Goal: Task Accomplishment & Management: Use online tool/utility

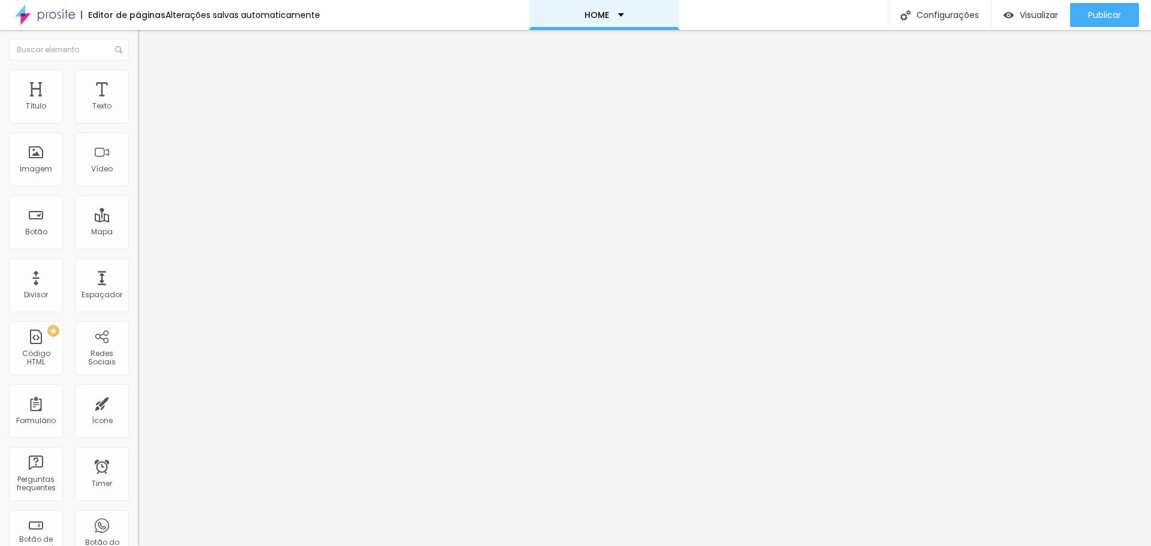
click at [618, 28] on div "HOME" at bounding box center [604, 15] width 150 height 30
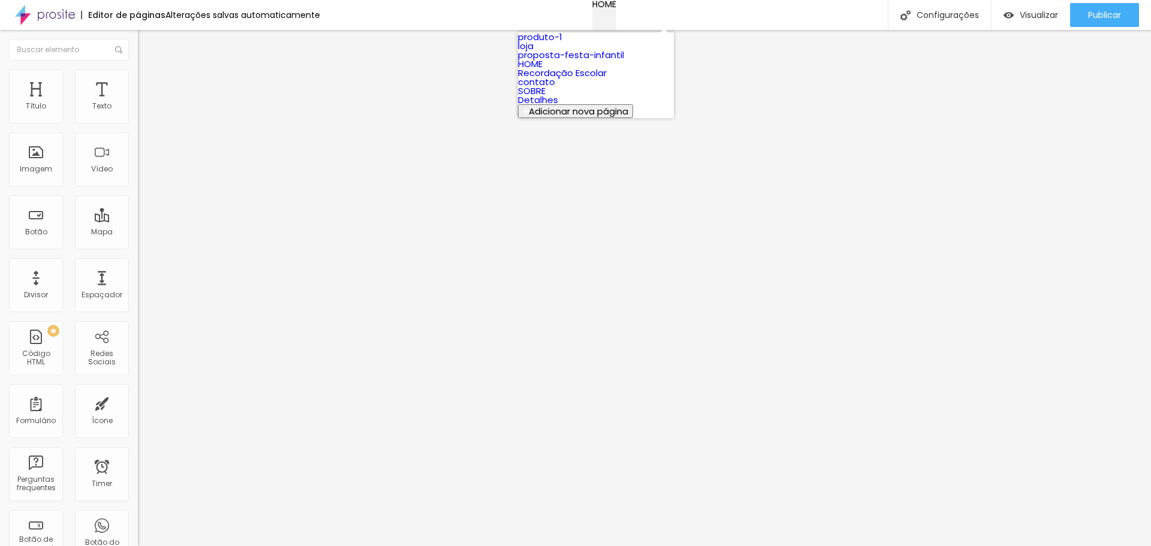
click at [608, 8] on div "HOME" at bounding box center [604, 4] width 24 height 8
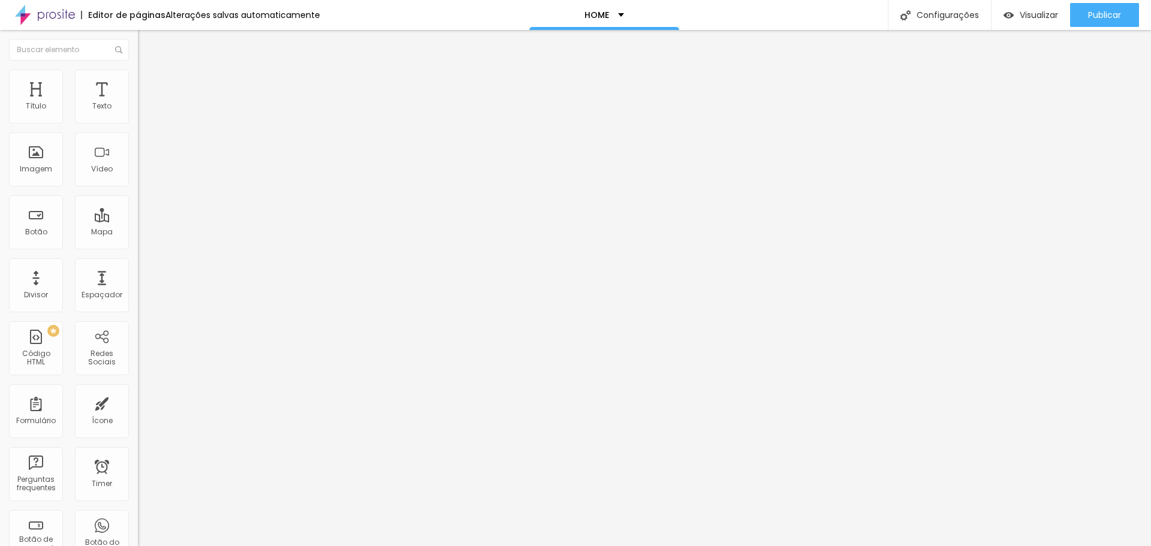
click at [138, 113] on input "text" at bounding box center [210, 107] width 144 height 12
click at [138, 49] on button "Editar Vídeo" at bounding box center [207, 44] width 138 height 28
